Goal: Navigation & Orientation: Find specific page/section

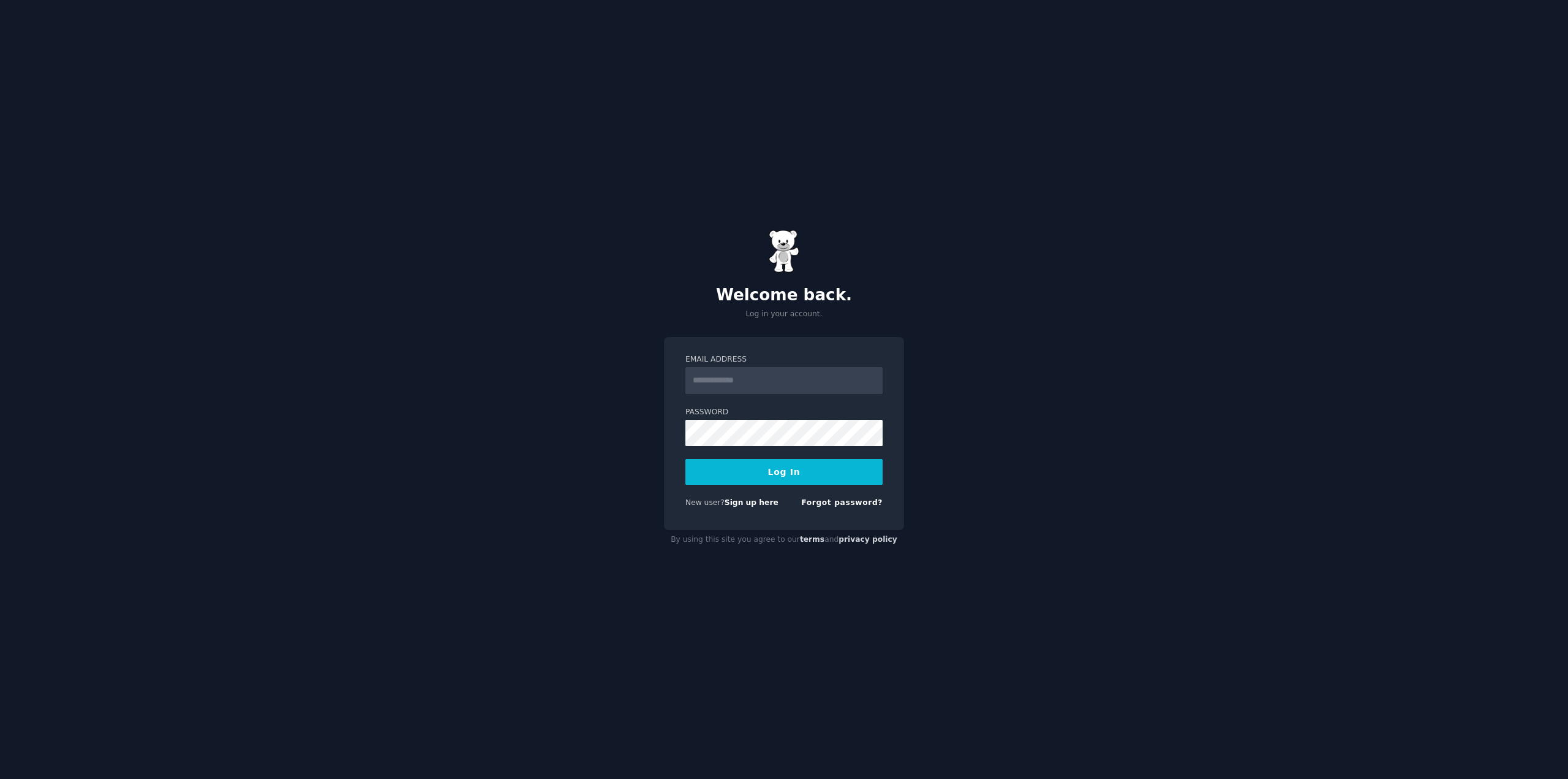
click at [780, 375] on input "Email Address" at bounding box center [783, 380] width 197 height 27
click at [685, 394] on nordpass-icon at bounding box center [685, 394] width 0 height 0
click at [0, 778] on nordpass-autofill-portal at bounding box center [0, 779] width 0 height 0
type input "**********"
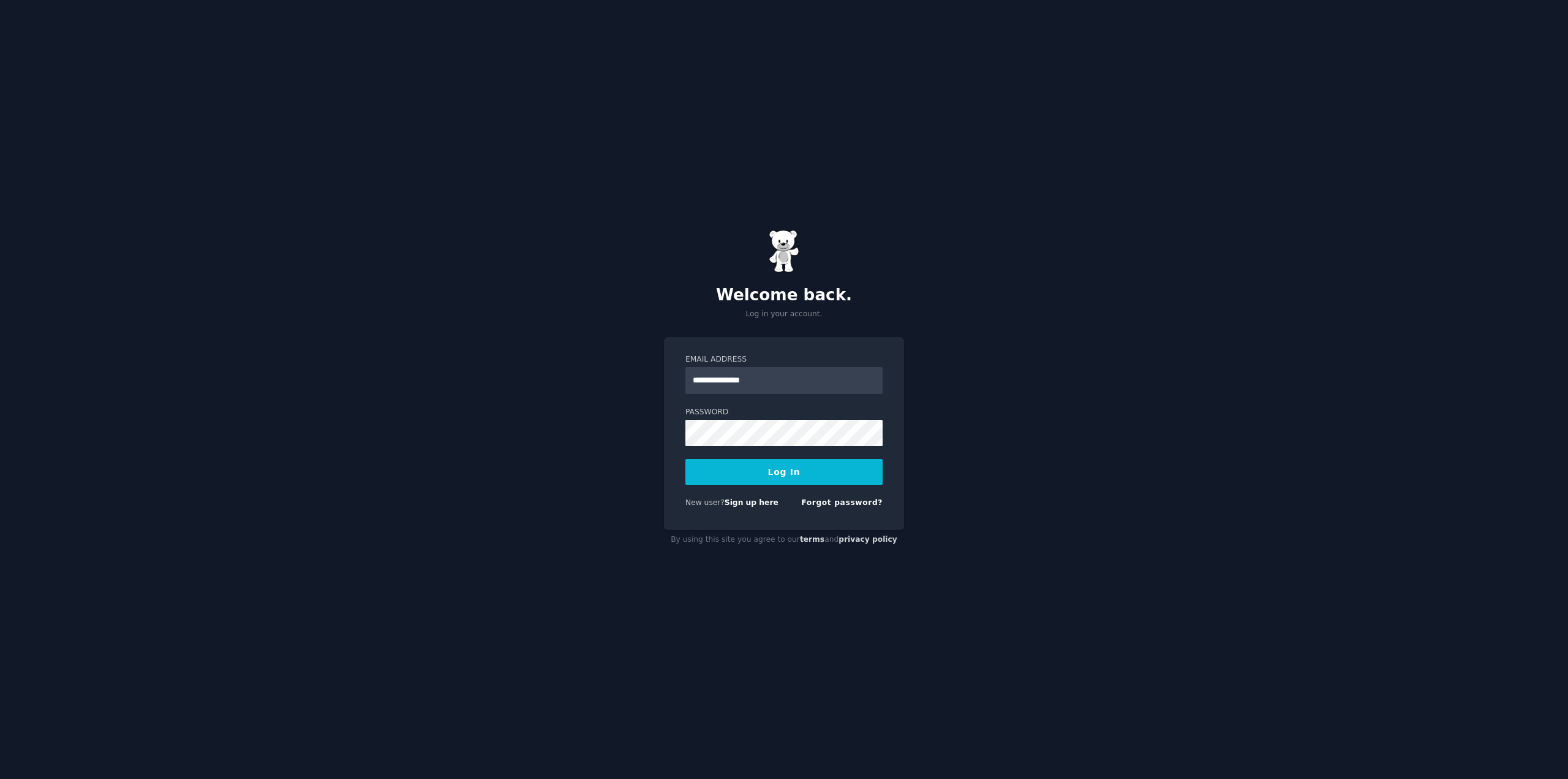
click at [771, 464] on button "Log In" at bounding box center [783, 472] width 197 height 26
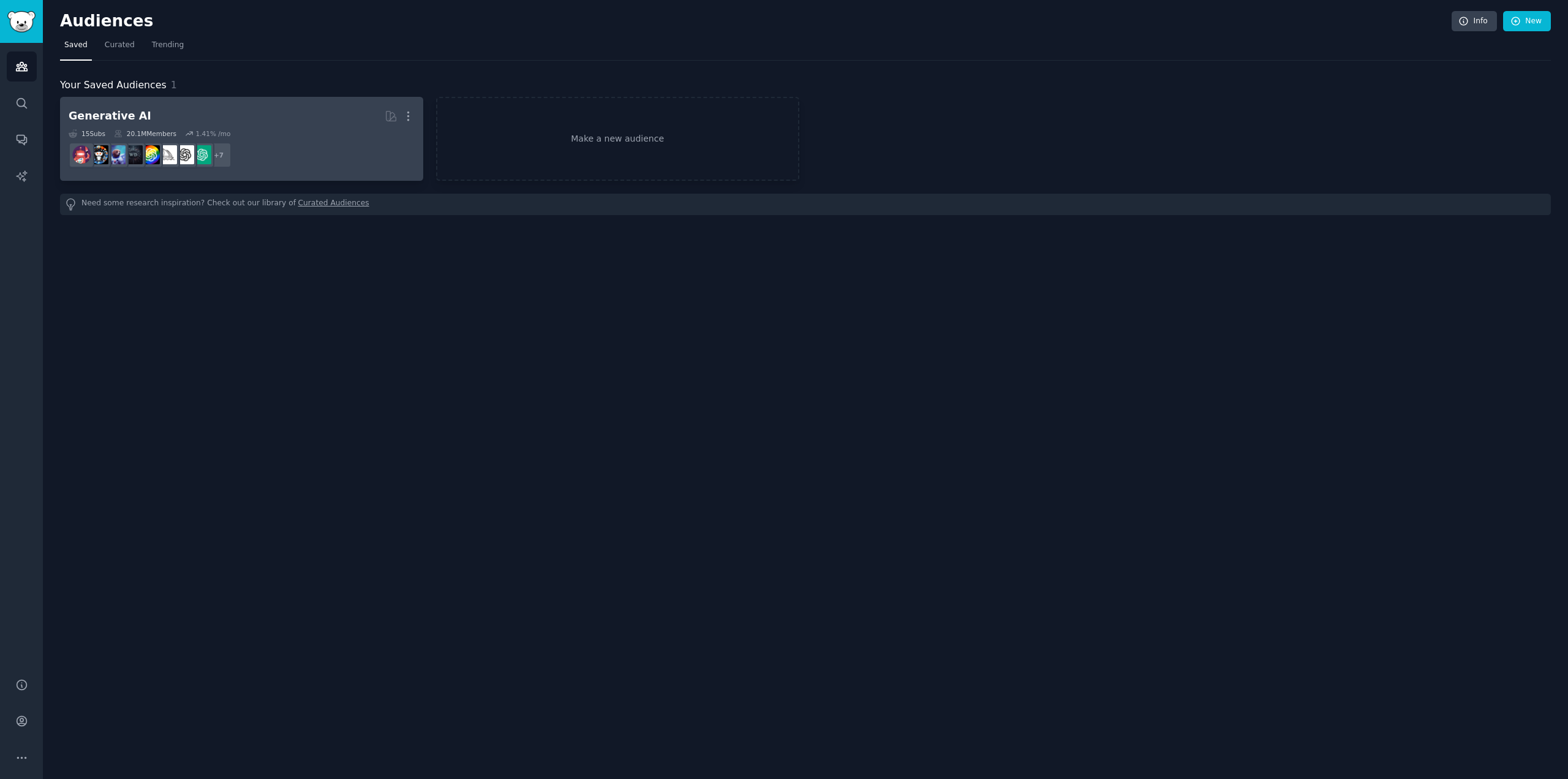
click at [251, 123] on h2 "Generative AI More" at bounding box center [242, 116] width 346 height 22
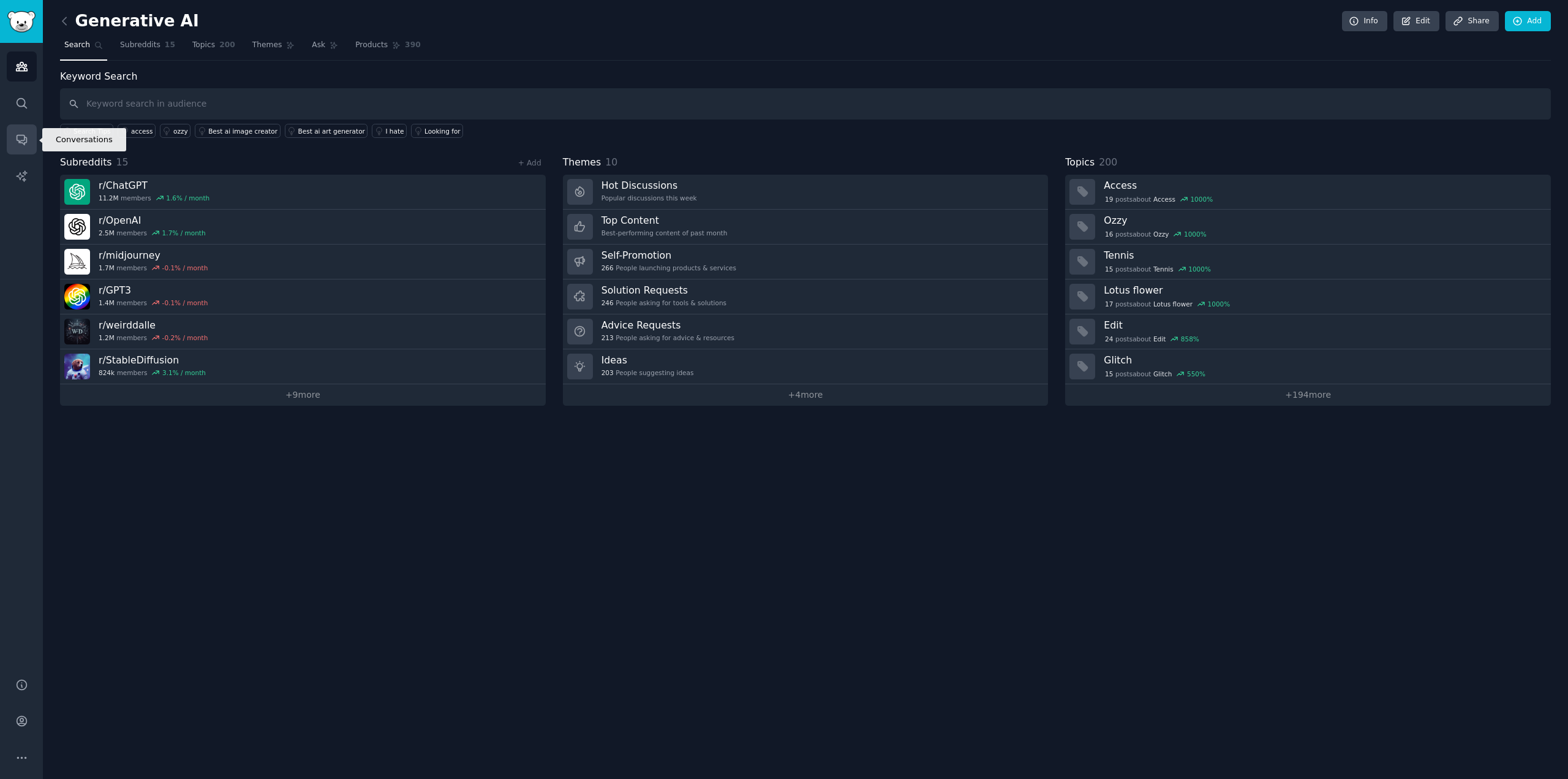
click at [26, 138] on icon "Sidebar" at bounding box center [22, 140] width 10 height 10
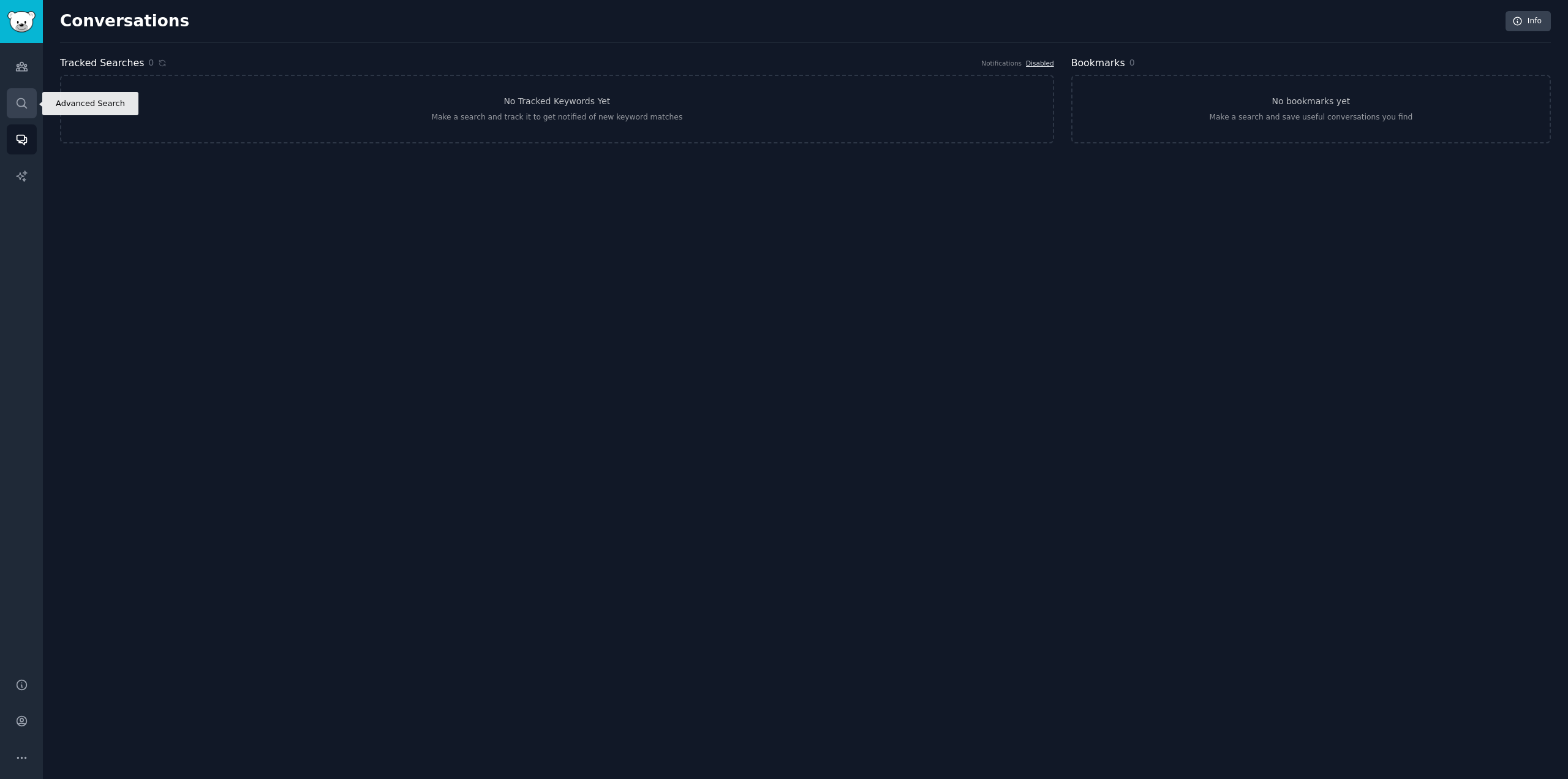
click at [26, 106] on icon "Sidebar" at bounding box center [22, 103] width 13 height 13
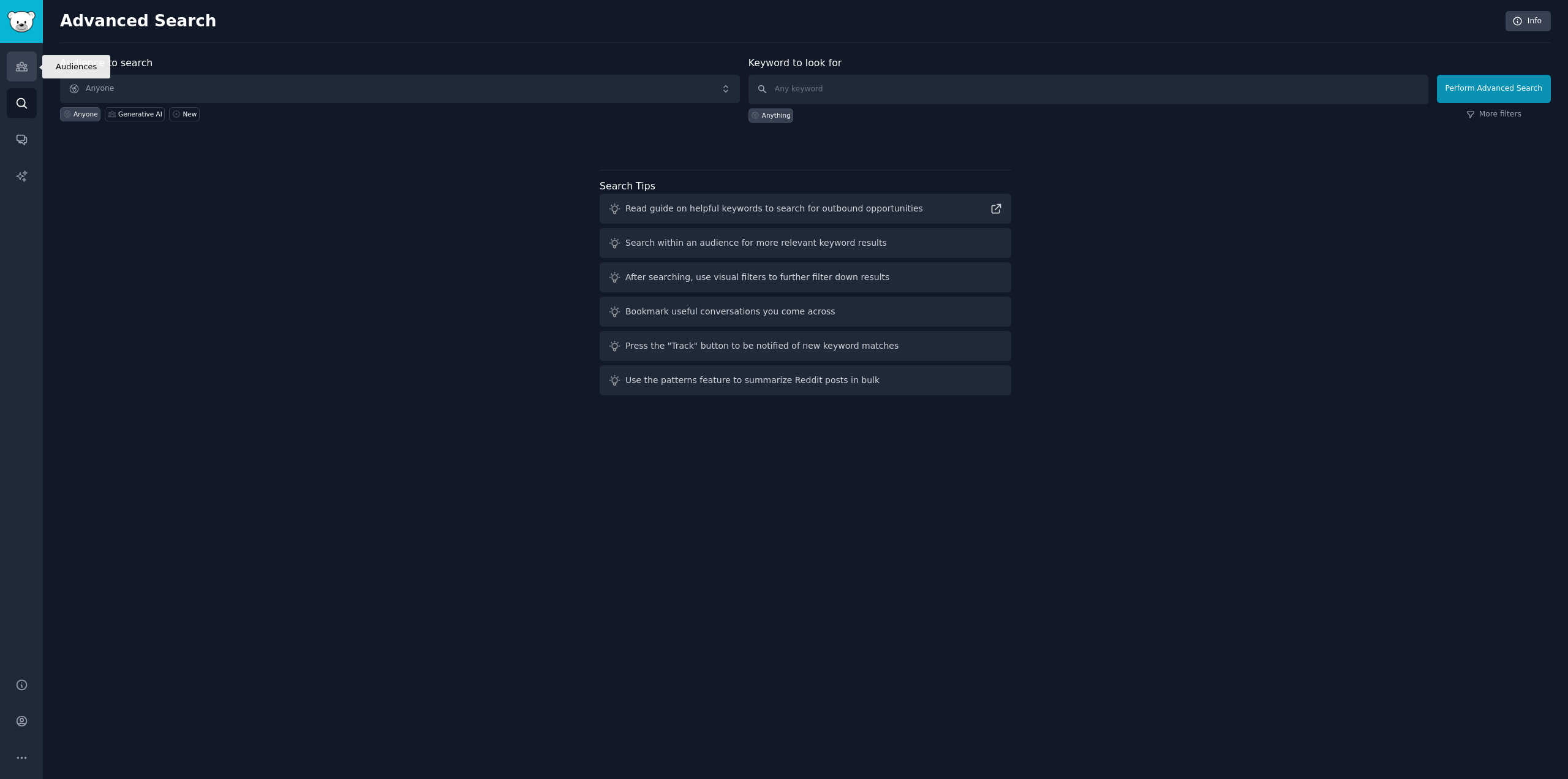
click at [23, 57] on link "Audiences" at bounding box center [22, 66] width 30 height 30
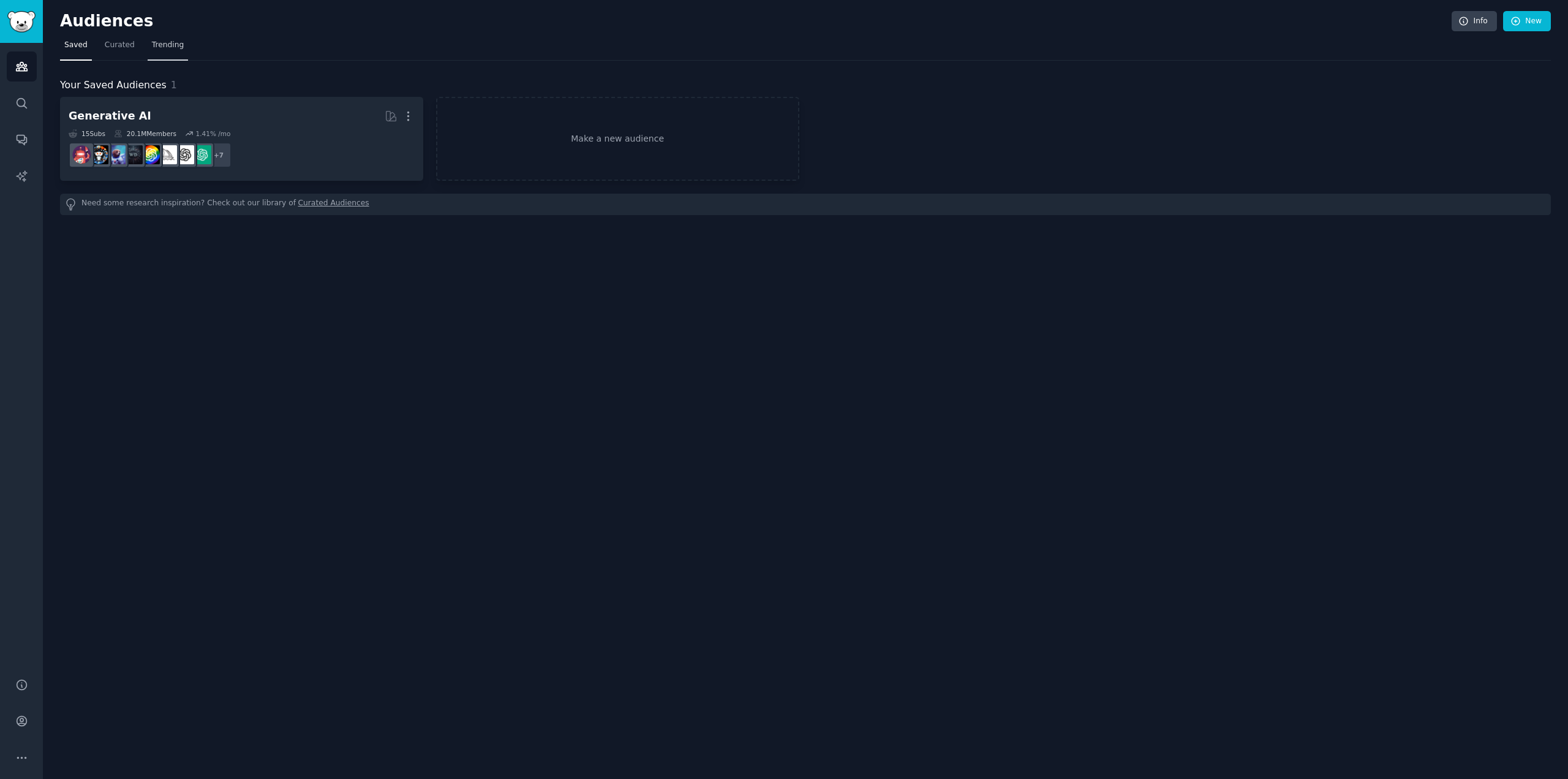
click at [153, 44] on span "Trending" at bounding box center [168, 45] width 32 height 11
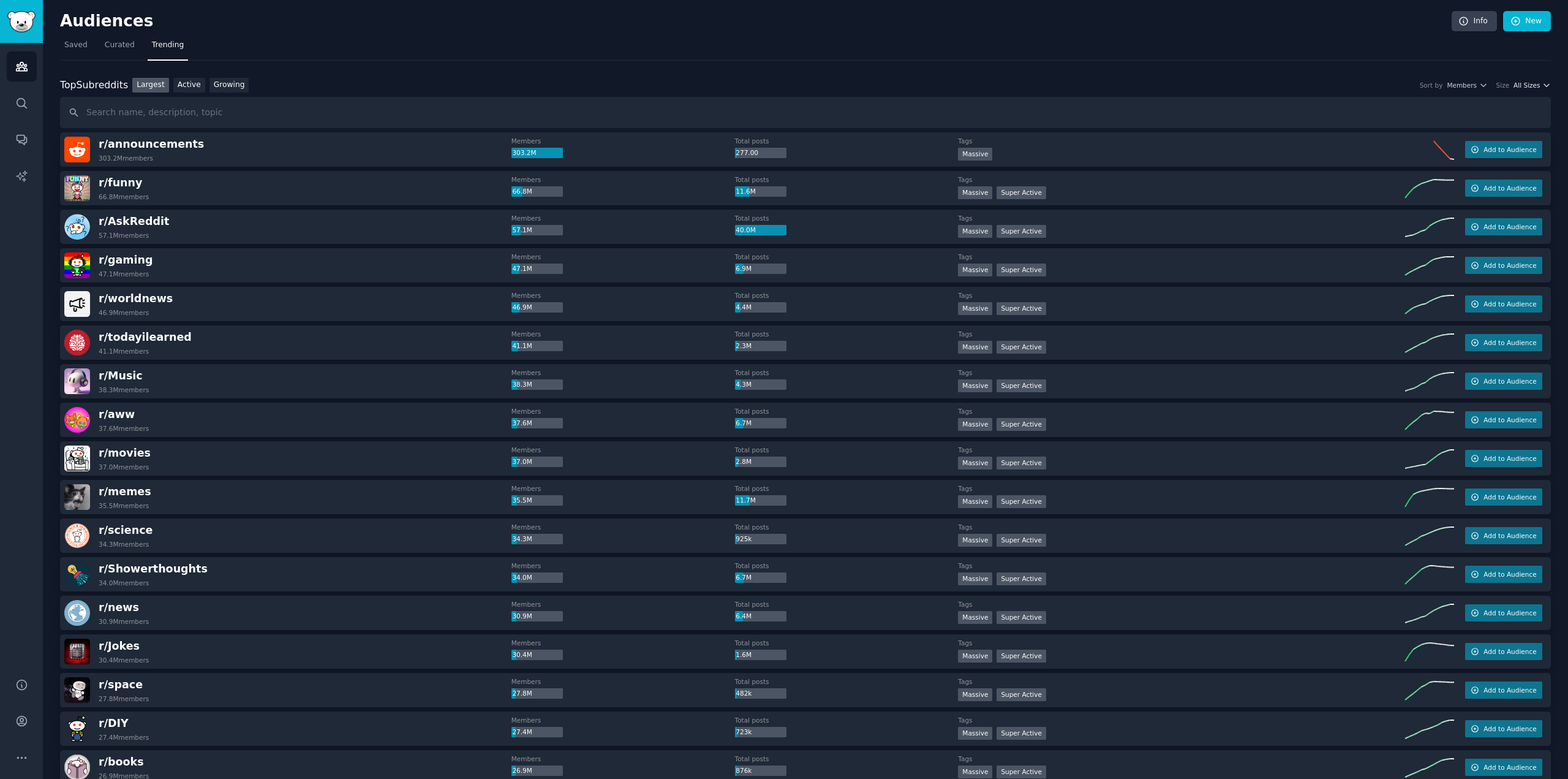
click at [1542, 81] on icon "button" at bounding box center [1546, 85] width 9 height 9
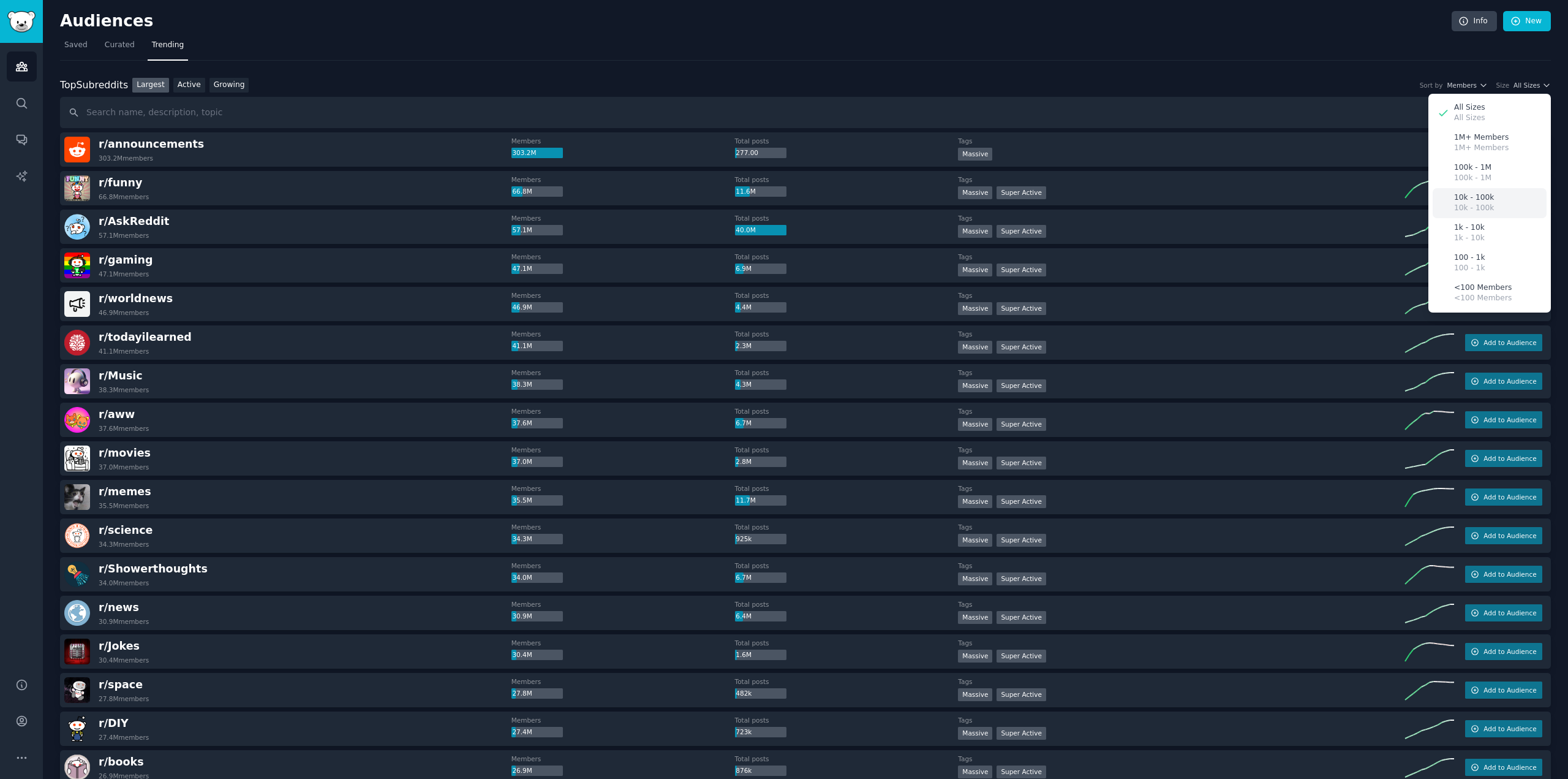
click at [1484, 207] on p "10k - 100k" at bounding box center [1473, 208] width 40 height 11
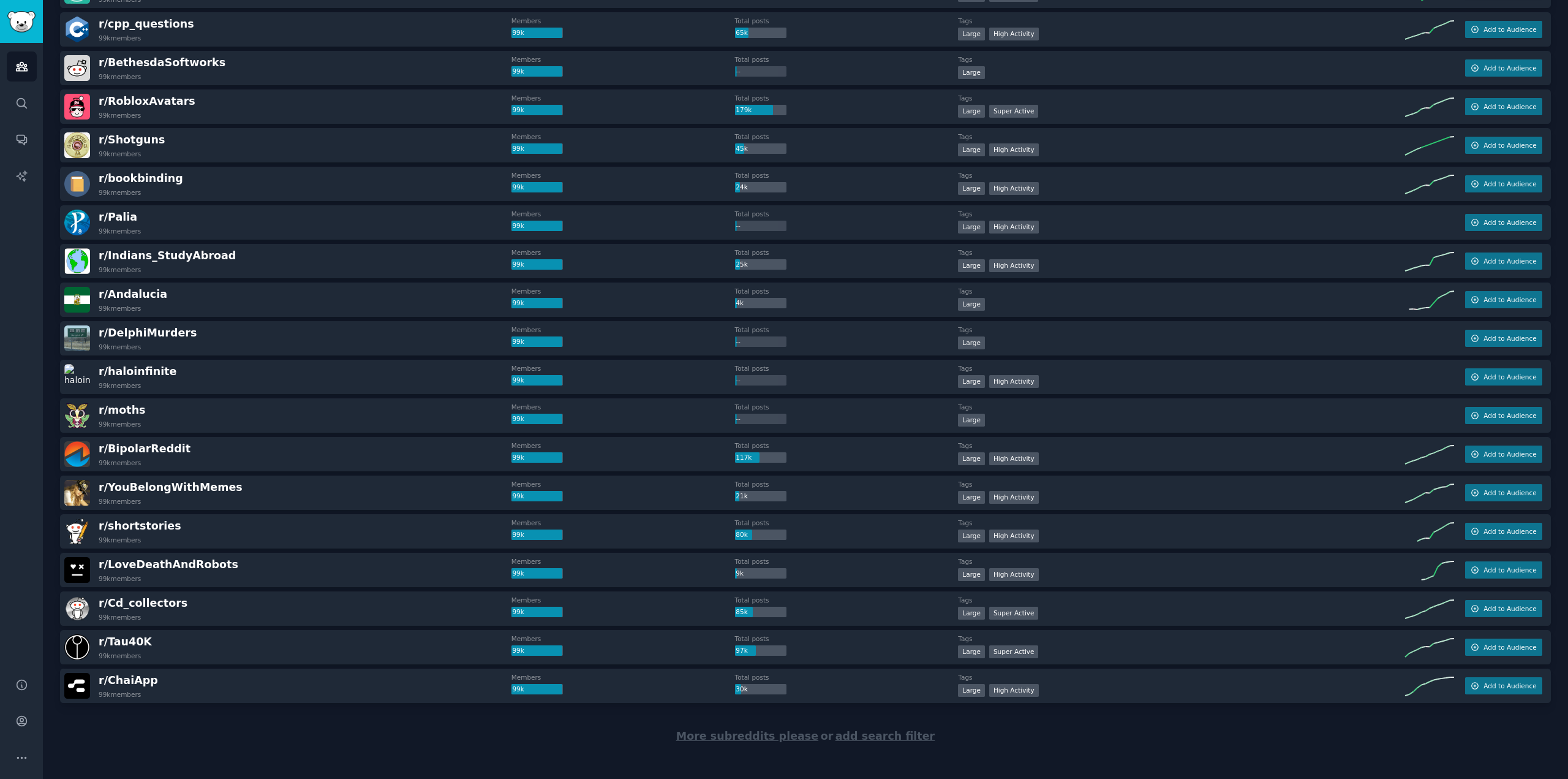
scroll to position [1361, 0]
